Goal: Information Seeking & Learning: Find specific fact

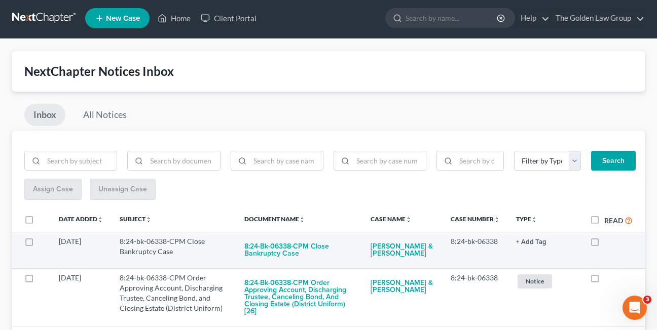
click at [604, 244] on label at bounding box center [604, 244] width 0 height 0
click at [608, 242] on input "checkbox" at bounding box center [611, 240] width 7 height 7
checkbox input "true"
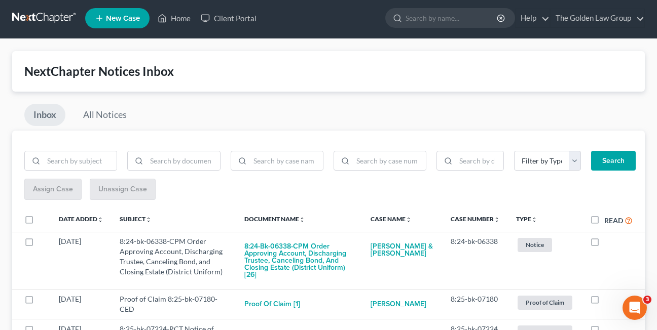
click at [604, 244] on label at bounding box center [604, 244] width 0 height 0
click at [608, 242] on input "checkbox" at bounding box center [611, 240] width 7 height 7
checkbox input "true"
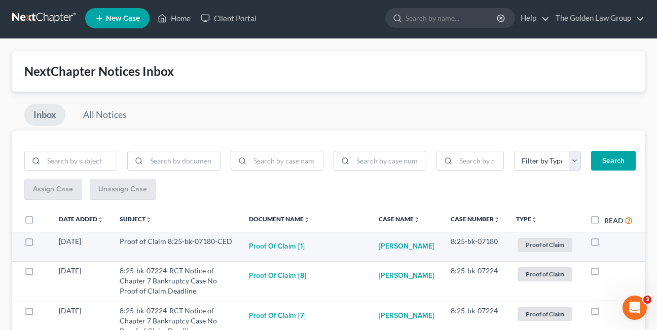
click at [604, 244] on label at bounding box center [604, 244] width 0 height 0
click at [608, 242] on input "checkbox" at bounding box center [611, 240] width 7 height 7
checkbox input "true"
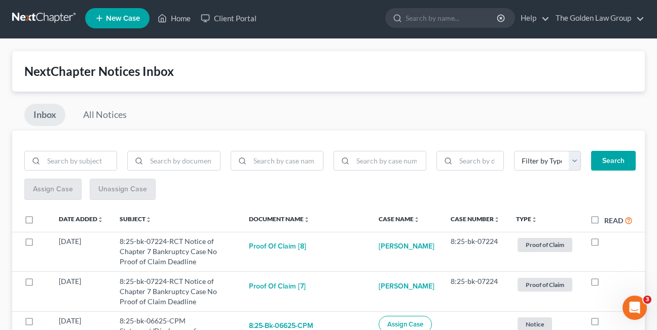
click at [470, 105] on div "Inbox All Notices" at bounding box center [328, 117] width 632 height 27
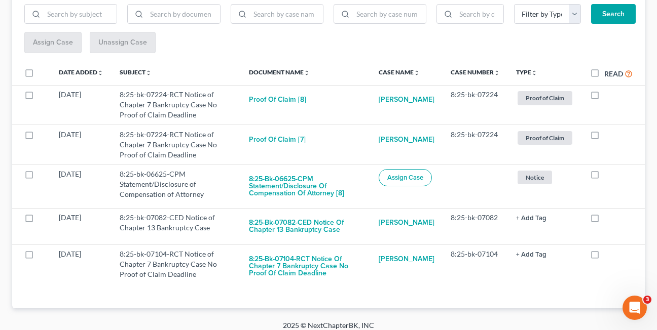
scroll to position [158, 0]
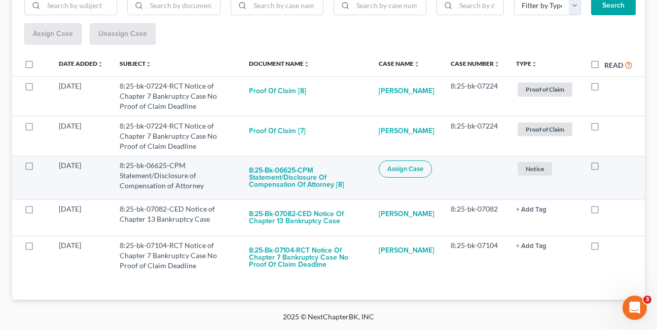
click at [604, 168] on label at bounding box center [604, 168] width 0 height 0
click at [608, 165] on input "checkbox" at bounding box center [611, 164] width 7 height 7
checkbox input "true"
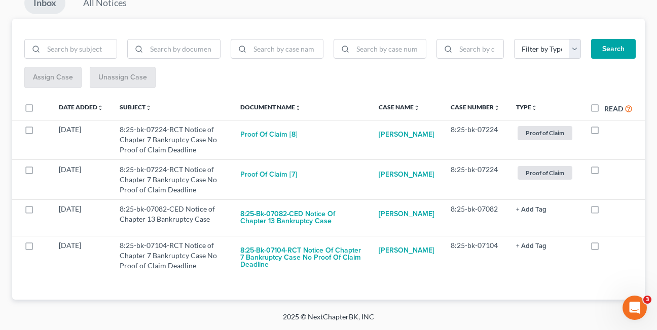
scroll to position [114, 0]
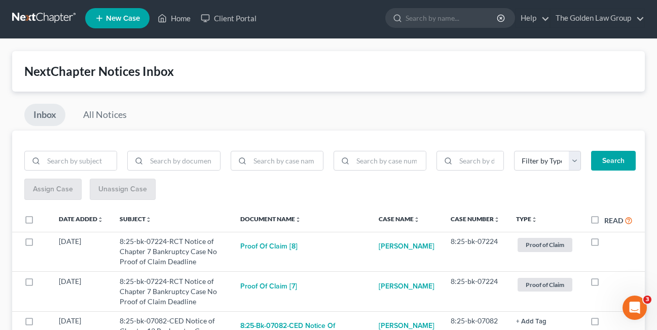
click at [4, 122] on div "NextChapter Notices Inbox Inbox All Notices Filter by Type Hearing Notice Proof…" at bounding box center [328, 231] width 657 height 385
click at [107, 115] on link "All Notices" at bounding box center [105, 115] width 62 height 22
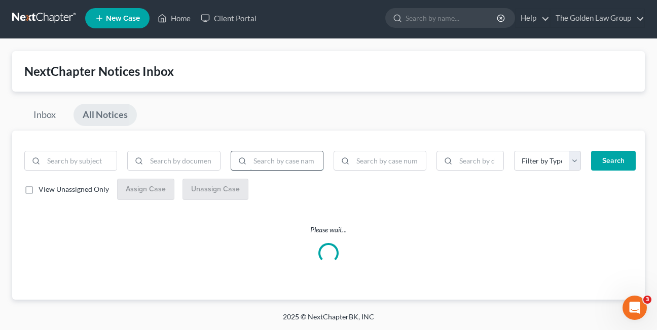
click at [274, 164] on input "search" at bounding box center [286, 160] width 73 height 19
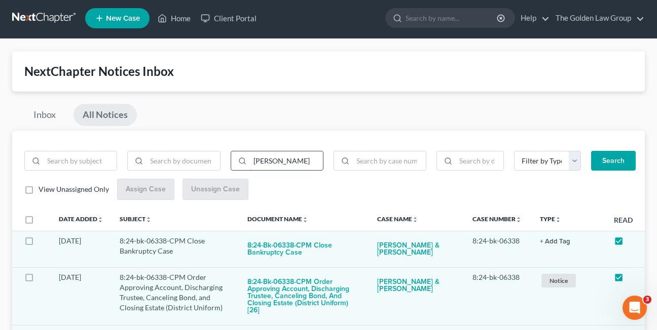
click at [591, 151] on button "Search" at bounding box center [613, 161] width 45 height 20
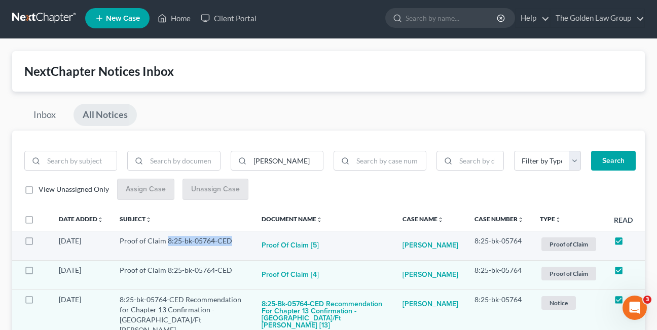
drag, startPoint x: 166, startPoint y: 241, endPoint x: 230, endPoint y: 243, distance: 63.9
click at [230, 243] on td "Proof of Claim 8:25-bk-05764-CED" at bounding box center [182, 245] width 142 height 29
copy td "8:25-bk-05764-CED"
drag, startPoint x: 283, startPoint y: 163, endPoint x: 251, endPoint y: 164, distance: 31.4
click at [251, 164] on input "[PERSON_NAME]" at bounding box center [286, 160] width 73 height 19
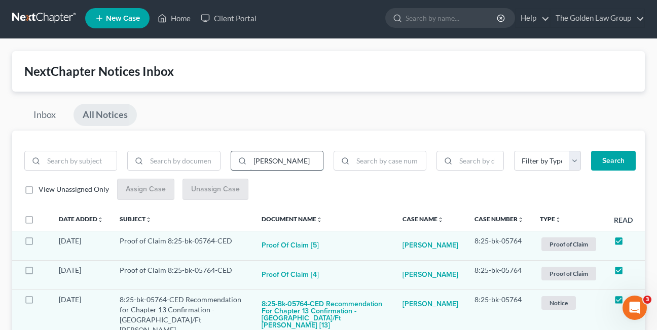
click at [591, 151] on button "Search" at bounding box center [613, 161] width 45 height 20
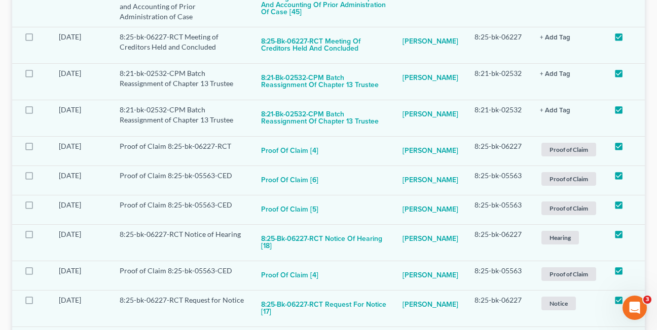
scroll to position [349, 0]
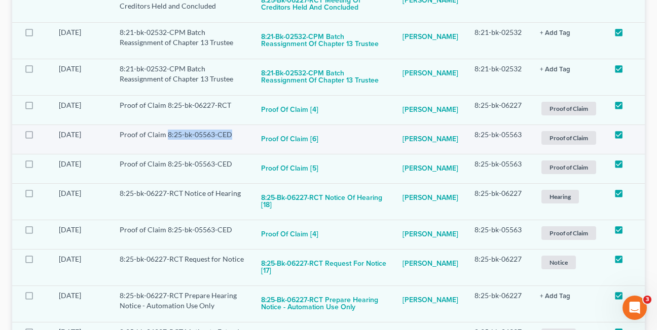
drag, startPoint x: 167, startPoint y: 136, endPoint x: 234, endPoint y: 136, distance: 67.4
click at [234, 136] on td "Proof of Claim 8:25-bk-05563-CED" at bounding box center [181, 139] width 141 height 29
copy td "8:25-bk-05563-CED"
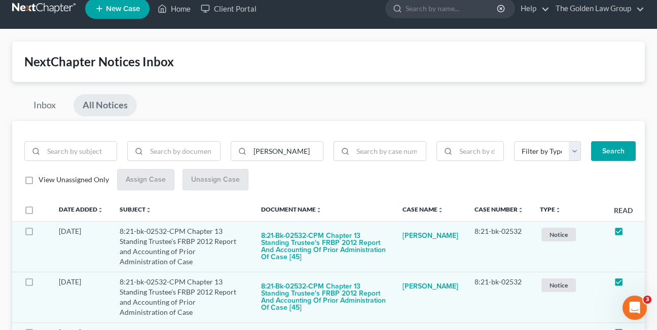
scroll to position [0, 0]
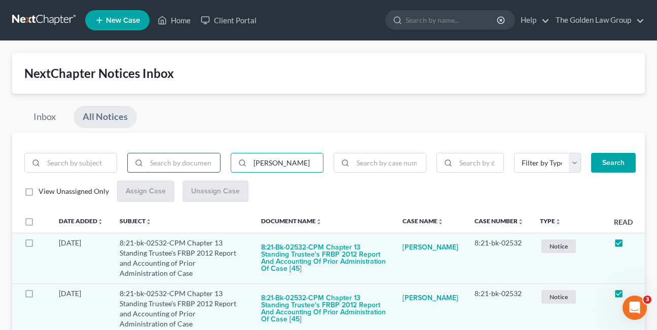
drag, startPoint x: 264, startPoint y: 162, endPoint x: 212, endPoint y: 166, distance: 52.3
click at [215, 163] on div "[PERSON_NAME]" at bounding box center [173, 167] width 309 height 28
click at [591, 153] on button "Search" at bounding box center [613, 163] width 45 height 20
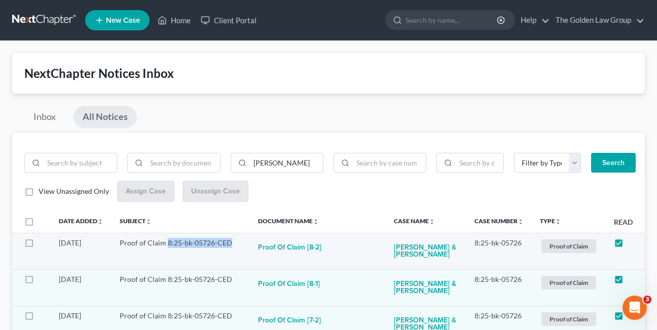
drag, startPoint x: 170, startPoint y: 243, endPoint x: 229, endPoint y: 243, distance: 59.8
click at [229, 243] on td "Proof of Claim 8:25-bk-05726-CED" at bounding box center [180, 251] width 138 height 36
copy td "8:25-bk-05726-CED"
drag, startPoint x: 279, startPoint y: 163, endPoint x: 241, endPoint y: 163, distance: 38.0
click at [241, 163] on div "[PERSON_NAME]" at bounding box center [276, 163] width 93 height 20
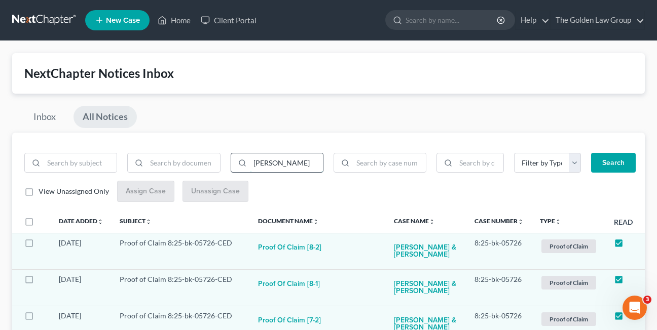
click at [591, 153] on button "Search" at bounding box center [613, 163] width 45 height 20
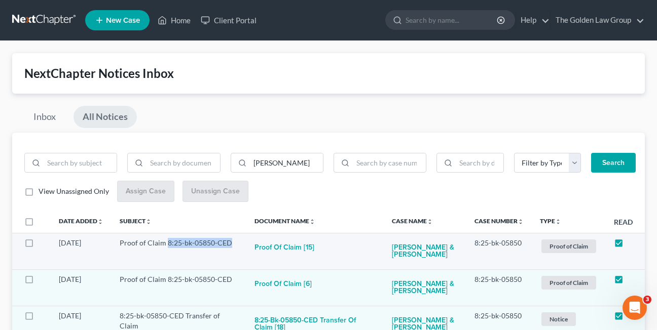
drag, startPoint x: 167, startPoint y: 244, endPoint x: 232, endPoint y: 245, distance: 64.3
click at [232, 245] on td "Proof of Claim 8:25-bk-05850-CED" at bounding box center [178, 251] width 135 height 36
copy td "8:25-bk-05850-CED"
drag, startPoint x: 268, startPoint y: 161, endPoint x: 251, endPoint y: 163, distance: 17.3
click at [251, 163] on input "[PERSON_NAME]" at bounding box center [286, 162] width 73 height 19
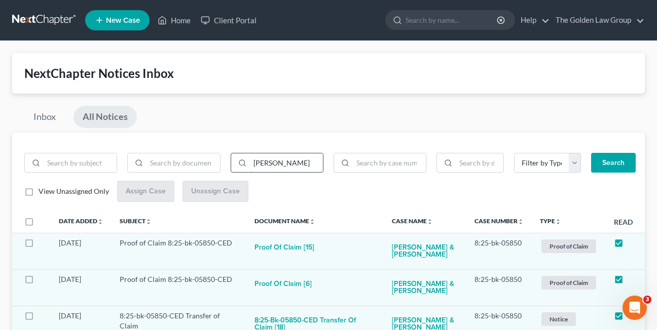
click at [591, 153] on button "Search" at bounding box center [613, 163] width 45 height 20
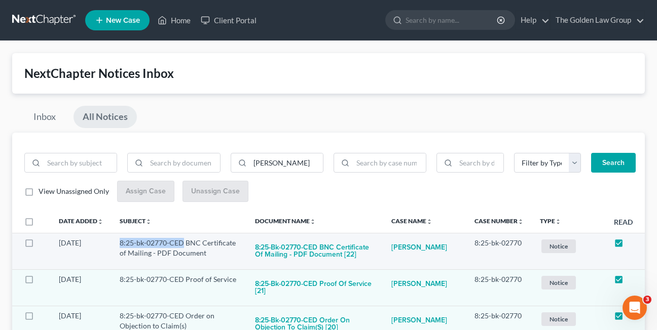
drag, startPoint x: 120, startPoint y: 242, endPoint x: 183, endPoint y: 243, distance: 63.3
click at [183, 243] on td "8:25-bk-02770-CED BNC Certificate of Mailing - PDF Document" at bounding box center [178, 251] width 135 height 36
copy td "8:25-bk-02770-CED"
drag, startPoint x: 274, startPoint y: 164, endPoint x: 252, endPoint y: 164, distance: 21.3
click at [252, 164] on input "[PERSON_NAME]" at bounding box center [286, 162] width 73 height 19
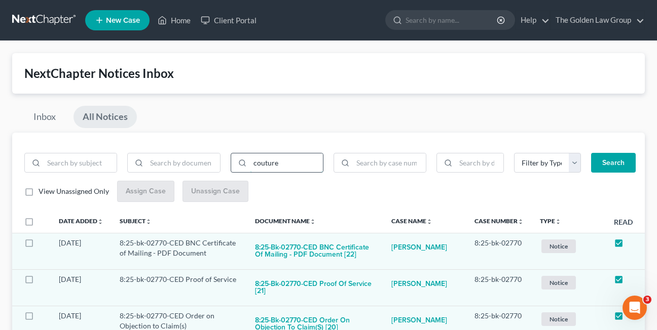
click at [591, 153] on button "Search" at bounding box center [613, 163] width 45 height 20
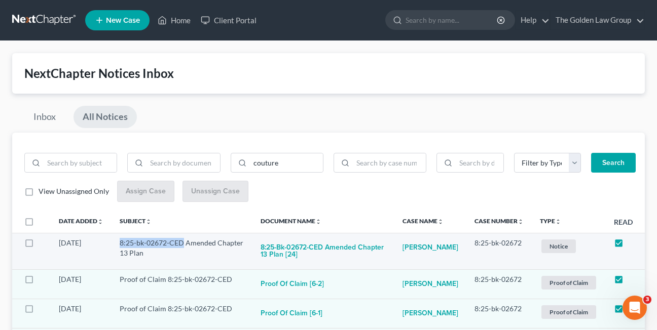
drag, startPoint x: 122, startPoint y: 244, endPoint x: 183, endPoint y: 244, distance: 61.8
click at [183, 244] on td "8:25-bk-02672-CED Amended Chapter 13 Plan" at bounding box center [181, 251] width 141 height 36
copy td "8:25-bk-02672-CED"
drag, startPoint x: 283, startPoint y: 164, endPoint x: 246, endPoint y: 164, distance: 37.0
click at [246, 164] on div "couture" at bounding box center [276, 163] width 93 height 20
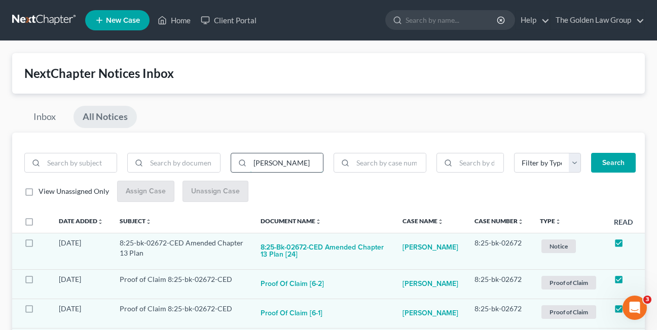
click at [591, 153] on button "Search" at bounding box center [613, 163] width 45 height 20
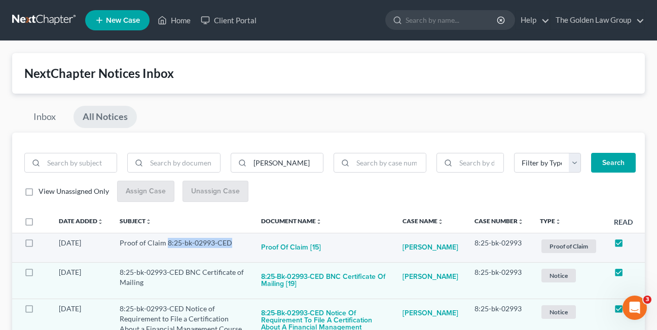
drag, startPoint x: 166, startPoint y: 244, endPoint x: 232, endPoint y: 243, distance: 65.9
click at [232, 243] on td "Proof of Claim 8:25-bk-02993-CED" at bounding box center [181, 247] width 141 height 29
copy td "8:25-bk-02993-CED"
drag, startPoint x: 270, startPoint y: 163, endPoint x: 245, endPoint y: 162, distance: 25.4
click at [247, 163] on div "[PERSON_NAME]" at bounding box center [276, 163] width 93 height 20
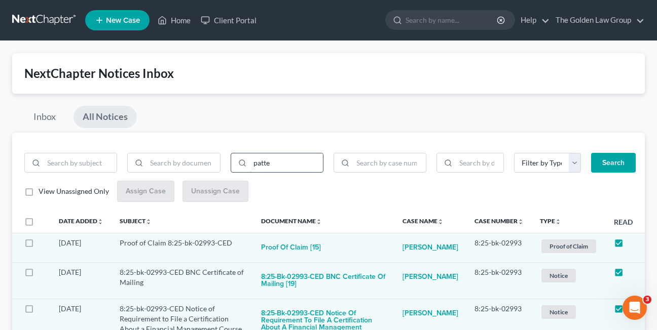
click at [591, 153] on button "Search" at bounding box center [613, 163] width 45 height 20
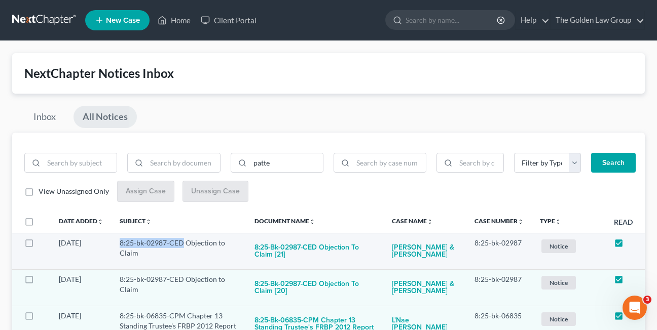
drag, startPoint x: 120, startPoint y: 246, endPoint x: 182, endPoint y: 246, distance: 62.3
click at [182, 246] on td "8:25-bk-02987-CED Objection to Claim" at bounding box center [178, 251] width 135 height 36
copy td "8:25-bk-02987-CED"
drag, startPoint x: 276, startPoint y: 164, endPoint x: 252, endPoint y: 164, distance: 23.3
click at [252, 164] on input "patte" at bounding box center [286, 162] width 73 height 19
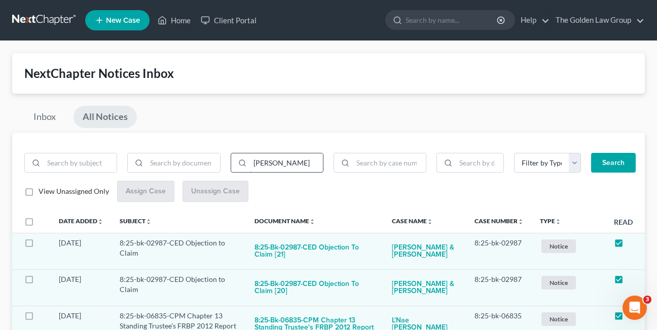
click at [591, 153] on button "Search" at bounding box center [613, 163] width 45 height 20
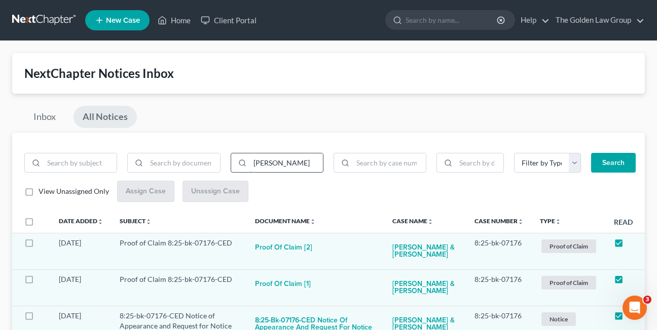
click at [591, 153] on button "Search" at bounding box center [613, 163] width 45 height 20
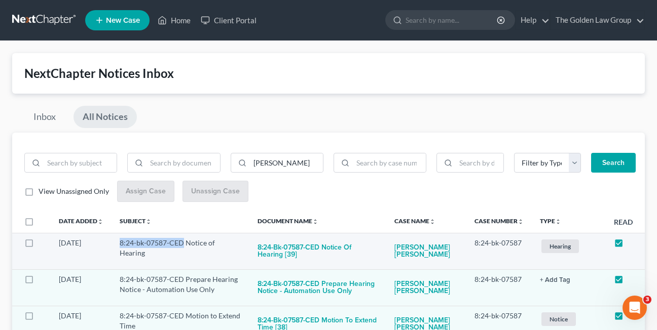
drag, startPoint x: 121, startPoint y: 245, endPoint x: 184, endPoint y: 243, distance: 62.9
click at [184, 243] on td "8:24-bk-07587-CED Notice of Hearing" at bounding box center [180, 251] width 138 height 36
copy td "8:24-bk-07587-CED"
drag, startPoint x: 297, startPoint y: 162, endPoint x: 246, endPoint y: 161, distance: 51.2
click at [246, 161] on div "[PERSON_NAME]" at bounding box center [276, 163] width 93 height 20
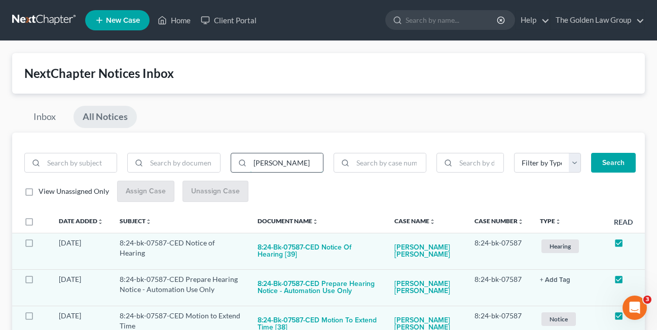
click at [591, 153] on button "Search" at bounding box center [613, 163] width 45 height 20
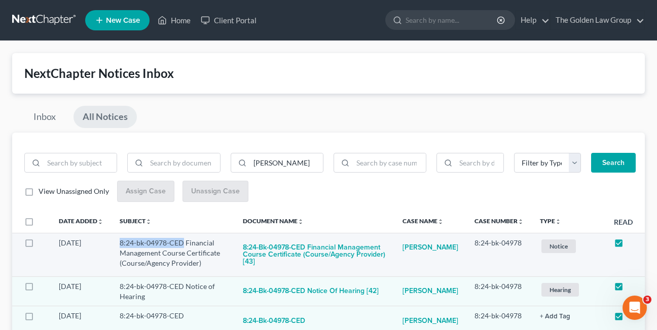
drag, startPoint x: 122, startPoint y: 243, endPoint x: 183, endPoint y: 245, distance: 61.8
click at [183, 245] on td "8:24-bk-04978-CED Financial Management Course Certificate (Course/Agency Provid…" at bounding box center [172, 255] width 123 height 44
copy td "8:24-bk-04978-CED"
drag, startPoint x: 285, startPoint y: 164, endPoint x: 237, endPoint y: 164, distance: 48.6
click at [238, 164] on div "[PERSON_NAME]" at bounding box center [276, 163] width 93 height 20
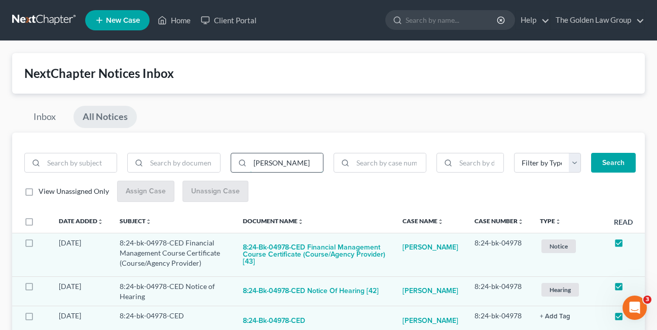
click at [591, 153] on button "Search" at bounding box center [613, 163] width 45 height 20
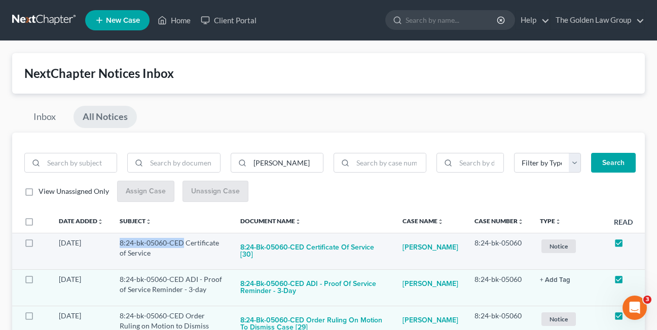
drag, startPoint x: 118, startPoint y: 243, endPoint x: 184, endPoint y: 245, distance: 66.9
click at [184, 245] on td "8:24-bk-05060-CED Certificate of Service" at bounding box center [171, 251] width 121 height 36
drag, startPoint x: 280, startPoint y: 163, endPoint x: 249, endPoint y: 159, distance: 31.2
click at [250, 159] on input "[PERSON_NAME]" at bounding box center [286, 162] width 73 height 19
type input "[PERSON_NAME]"
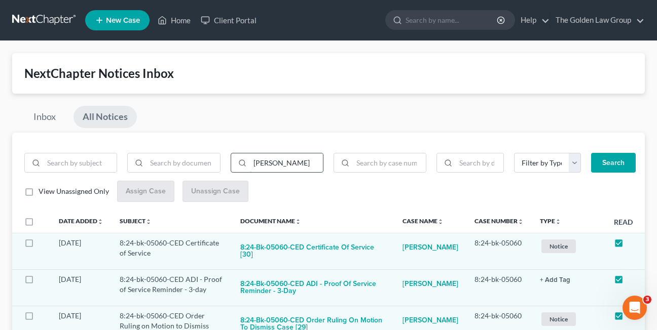
click at [591, 153] on button "Search" at bounding box center [613, 163] width 45 height 20
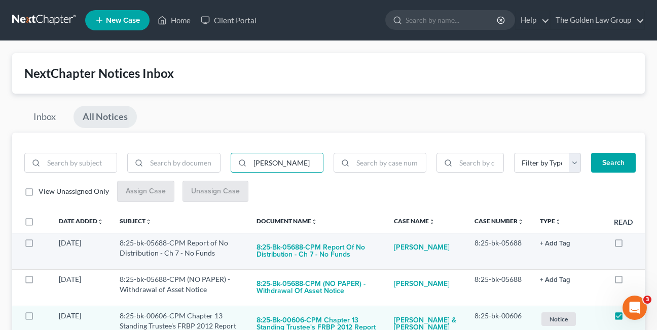
click at [628, 246] on label at bounding box center [628, 246] width 0 height 0
click at [632, 245] on input "checkbox" at bounding box center [635, 241] width 7 height 7
checkbox input "true"
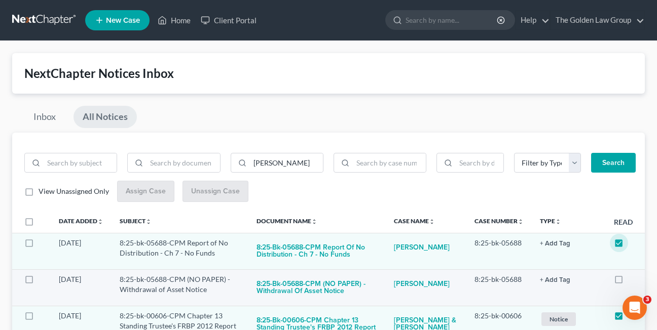
click at [628, 282] on label at bounding box center [628, 282] width 0 height 0
click at [632, 281] on input "checkbox" at bounding box center [635, 278] width 7 height 7
checkbox input "true"
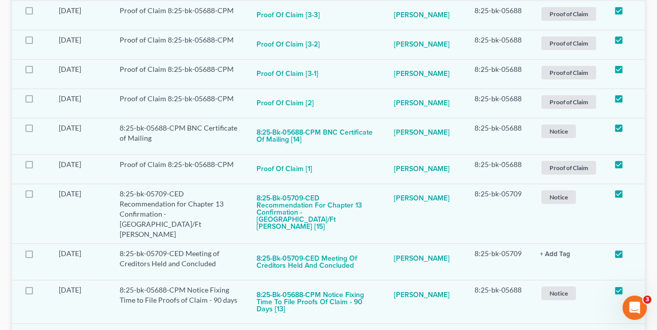
scroll to position [961, 0]
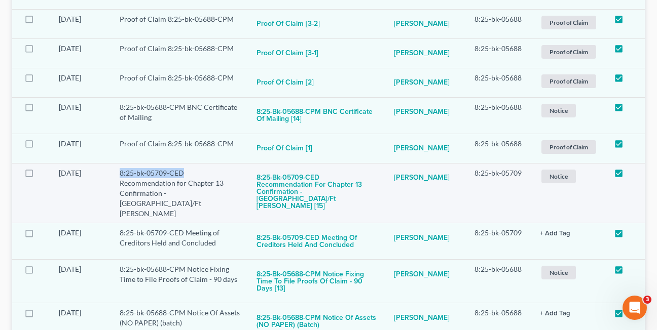
drag, startPoint x: 121, startPoint y: 174, endPoint x: 182, endPoint y: 174, distance: 60.8
click at [182, 174] on td "8:25-bk-05709-CED Recommendation for Chapter 13 Confirmation - [GEOGRAPHIC_DATA…" at bounding box center [179, 193] width 137 height 60
